Goal: Task Accomplishment & Management: Use online tool/utility

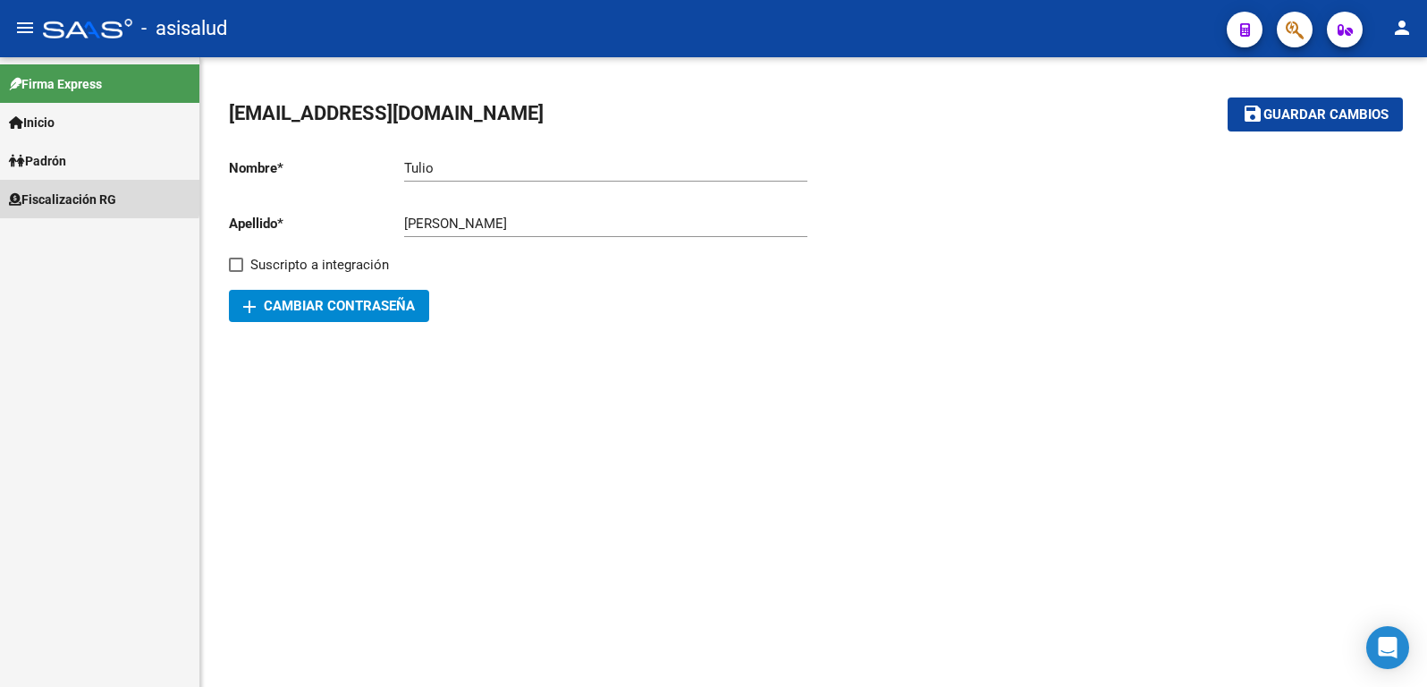
click at [77, 195] on span "Fiscalización RG" at bounding box center [62, 200] width 107 height 20
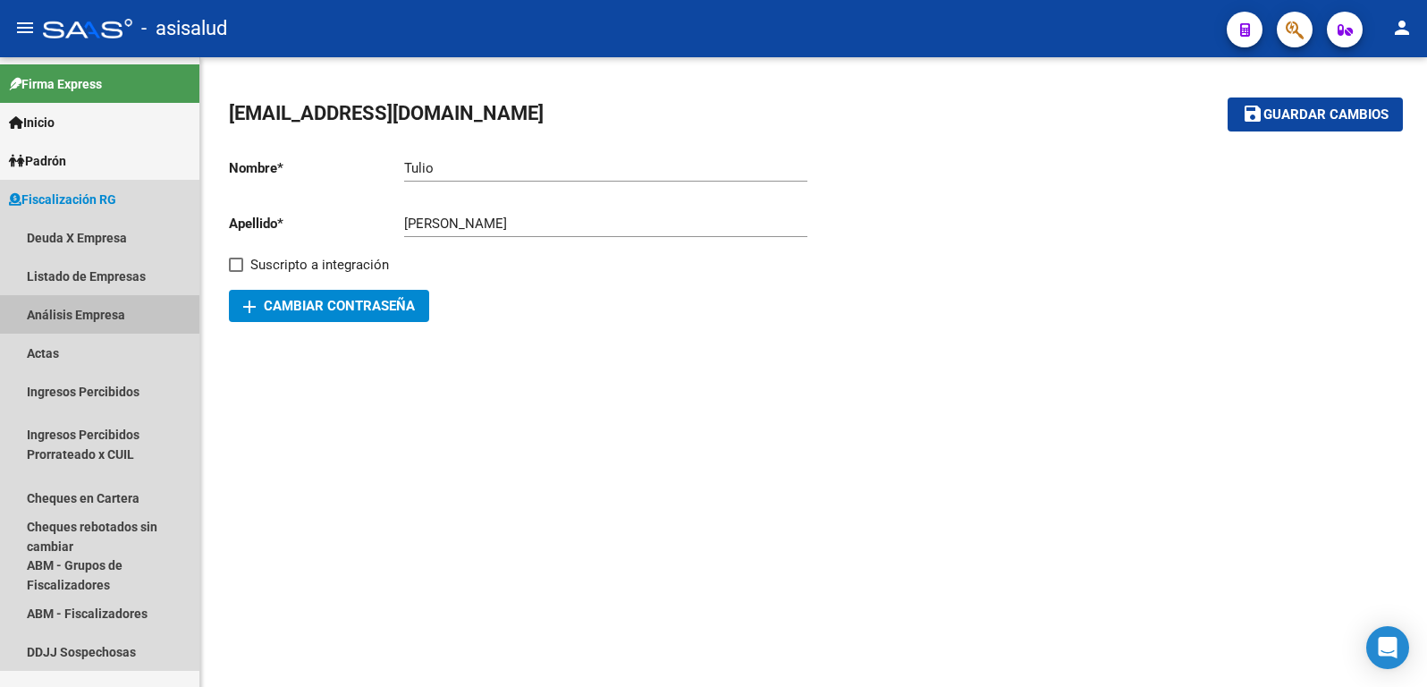
click at [74, 316] on link "Análisis Empresa" at bounding box center [99, 314] width 199 height 38
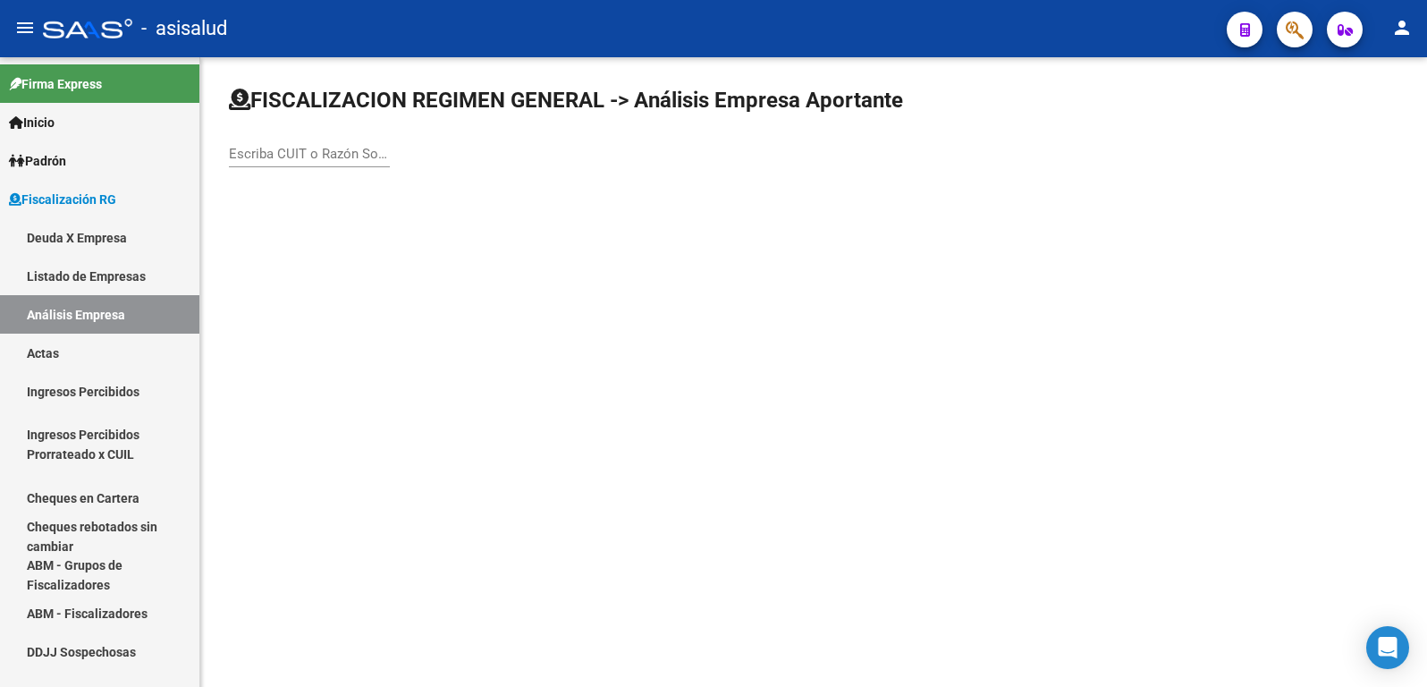
click at [302, 162] on div "Escriba CUIT o Razón Social para buscar" at bounding box center [309, 148] width 161 height 38
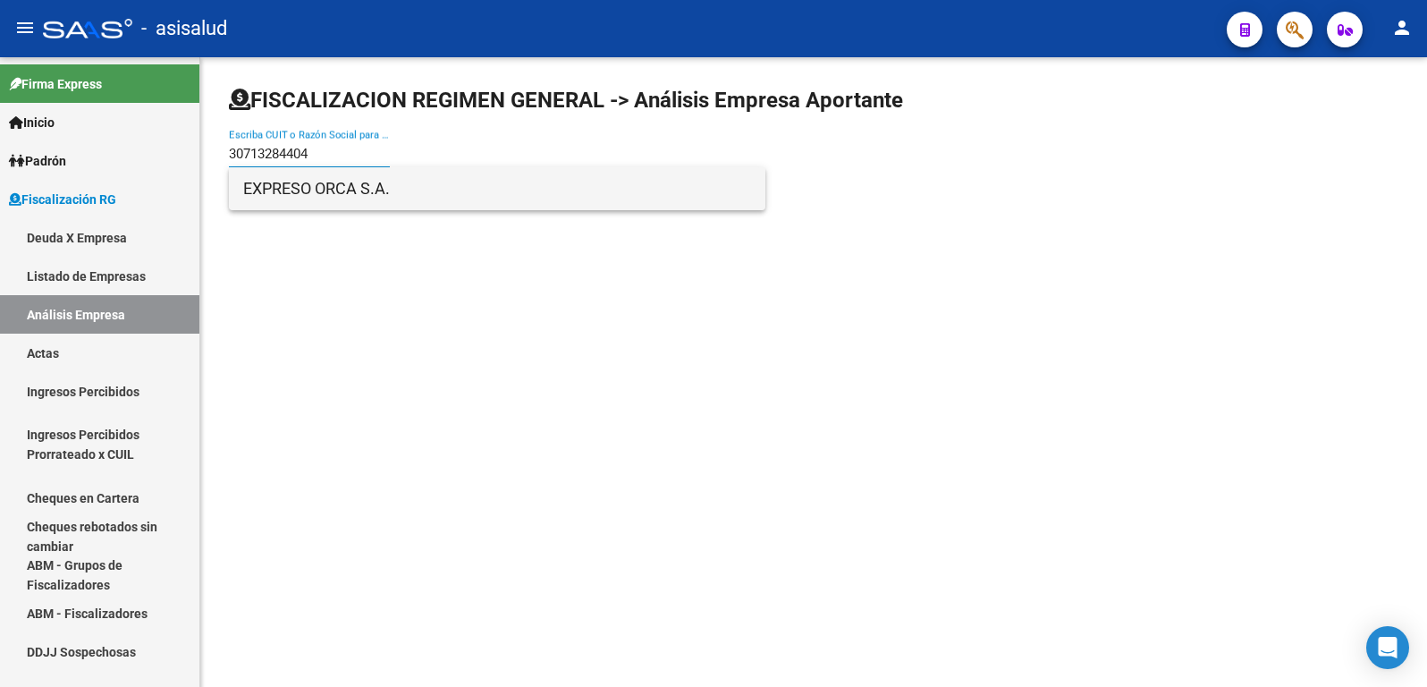
type input "30713284404"
click at [290, 189] on span "EXPRESO ORCA S.A." at bounding box center [497, 188] width 508 height 43
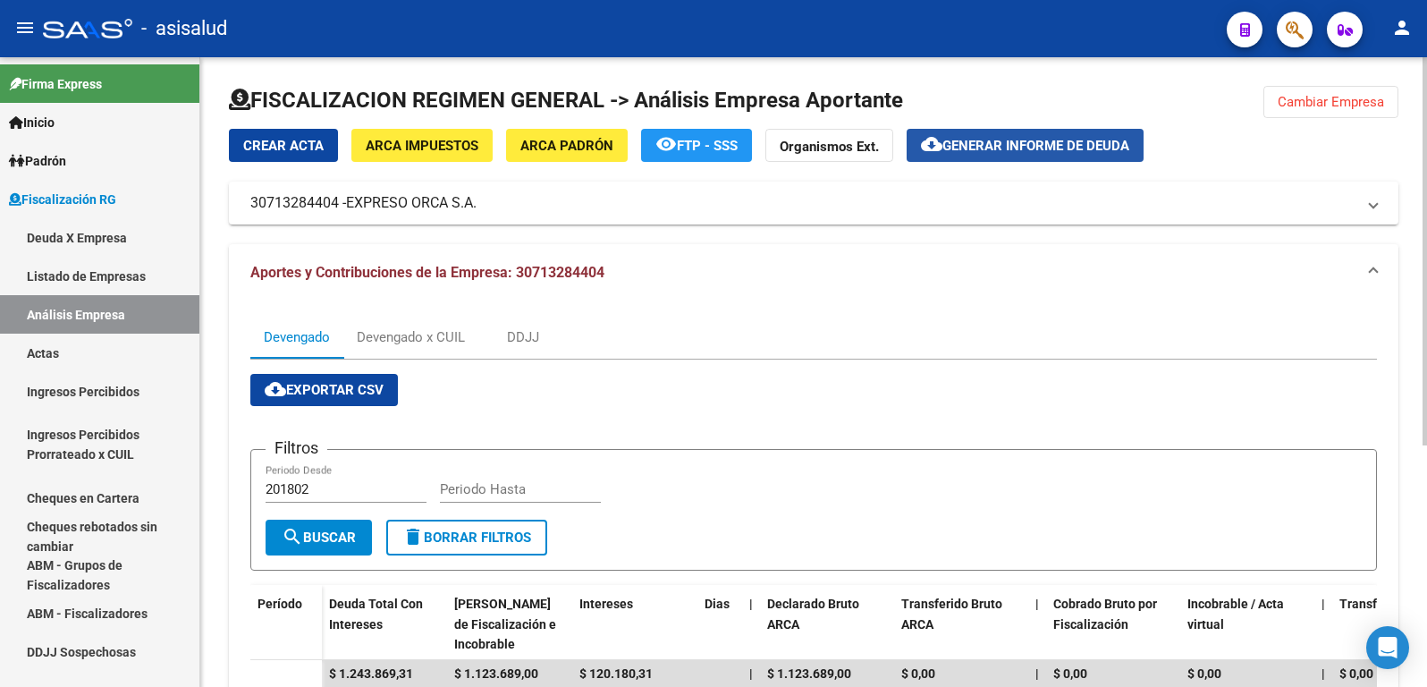
click at [1025, 142] on span "Generar informe de deuda" at bounding box center [1035, 146] width 187 height 16
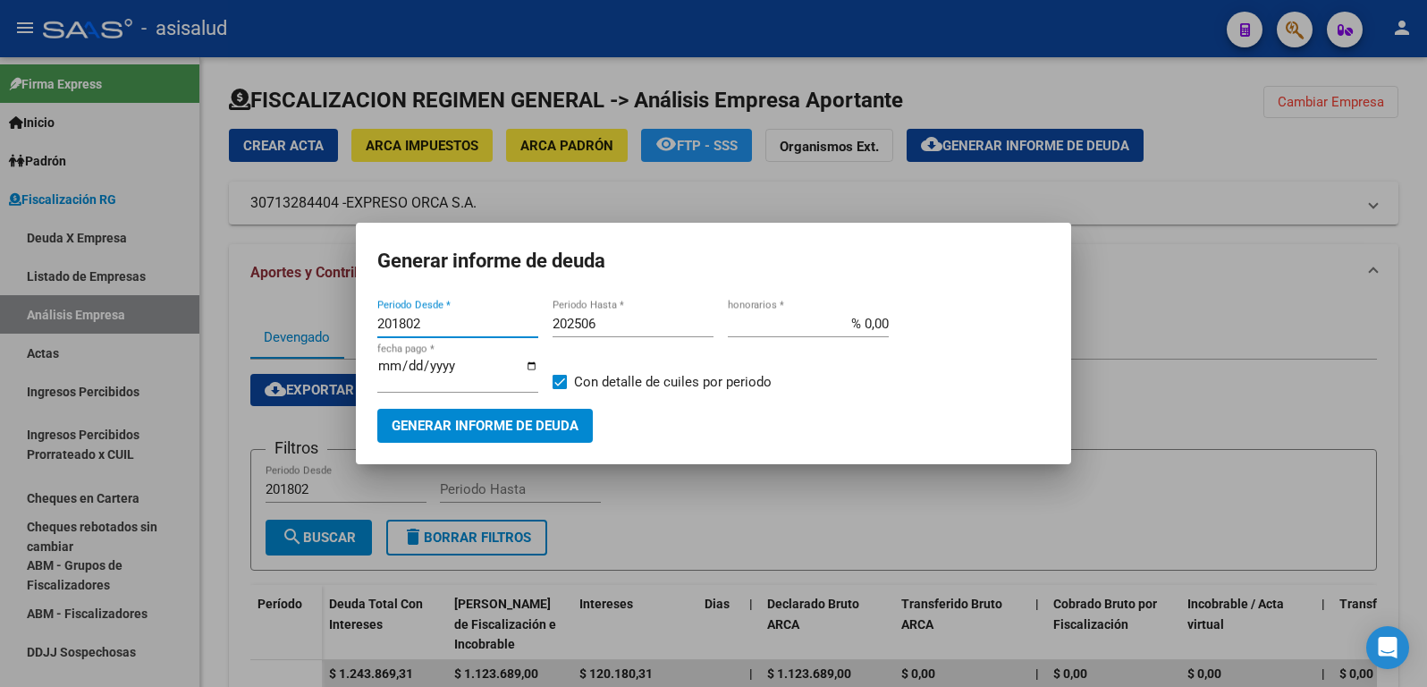
click at [427, 321] on input "201802" at bounding box center [457, 324] width 161 height 16
click at [403, 327] on input "201802" at bounding box center [457, 324] width 161 height 16
type input "202412"
click at [604, 327] on input "202506" at bounding box center [633, 324] width 161 height 16
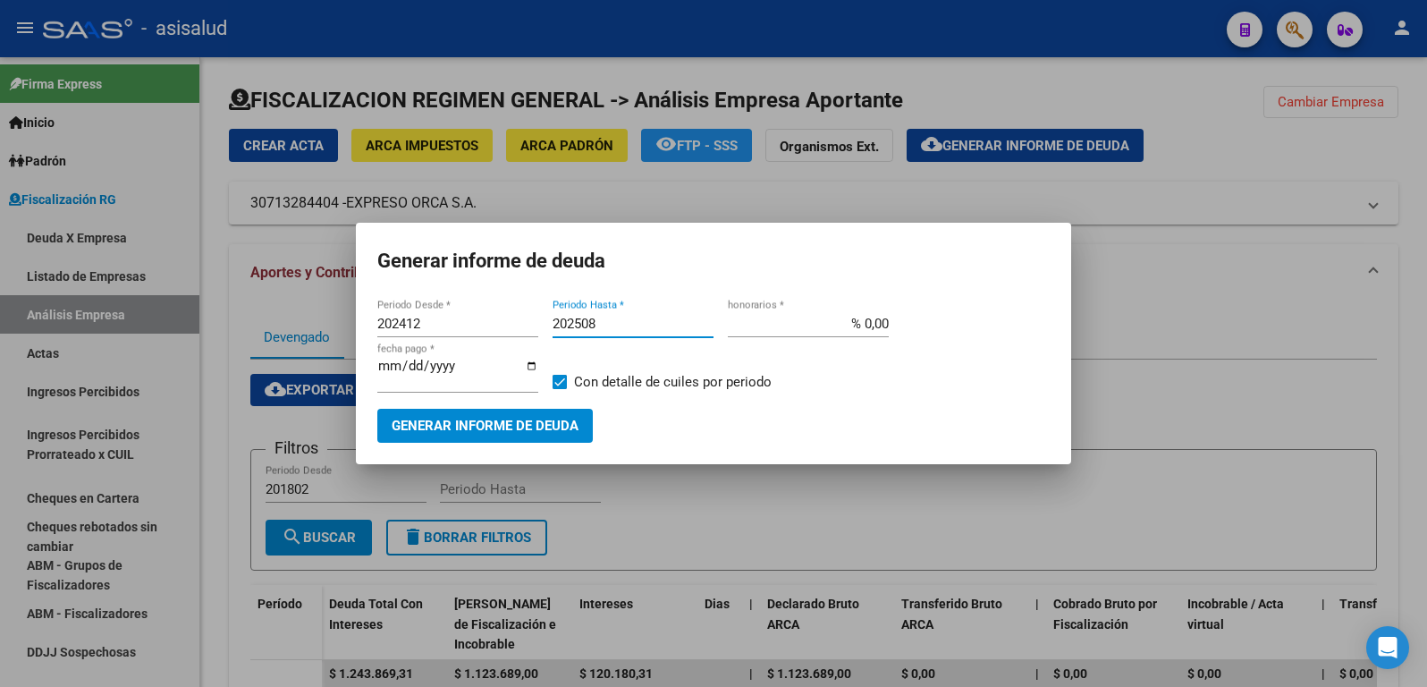
type input "202508"
click at [876, 330] on input "% 0,00" at bounding box center [808, 324] width 161 height 16
type input "% 10,00"
click at [406, 369] on input "[DATE]" at bounding box center [457, 373] width 161 height 29
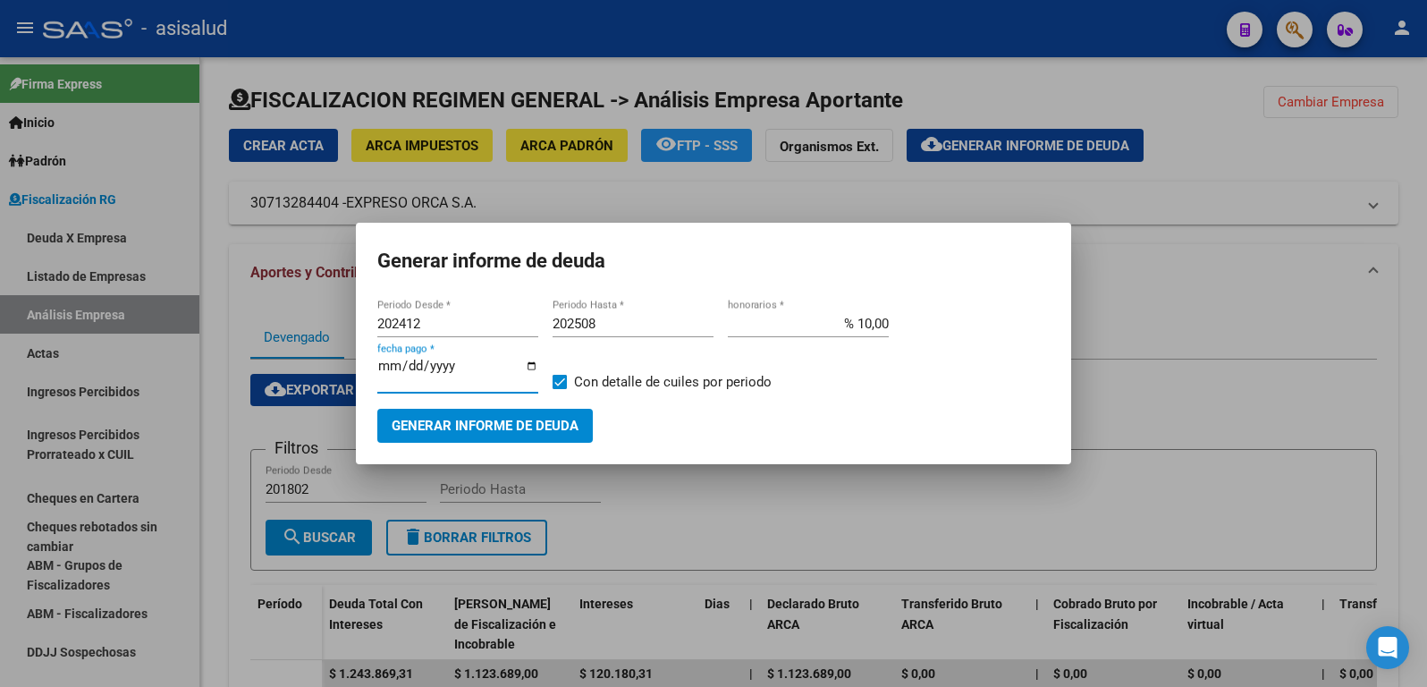
type input "[DATE]"
click at [471, 423] on span "Generar informe de deuda" at bounding box center [485, 426] width 187 height 16
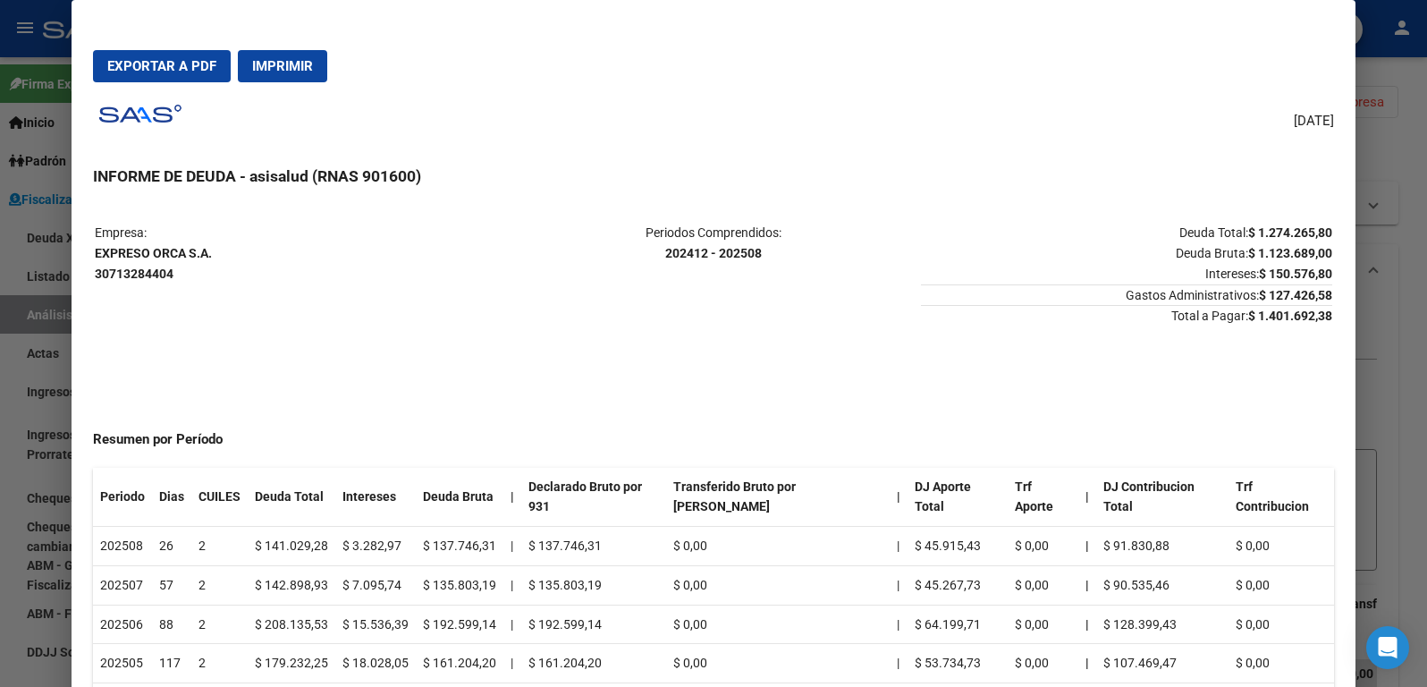
click at [167, 66] on span "Exportar a PDF" at bounding box center [161, 66] width 109 height 16
